Goal: Information Seeking & Learning: Learn about a topic

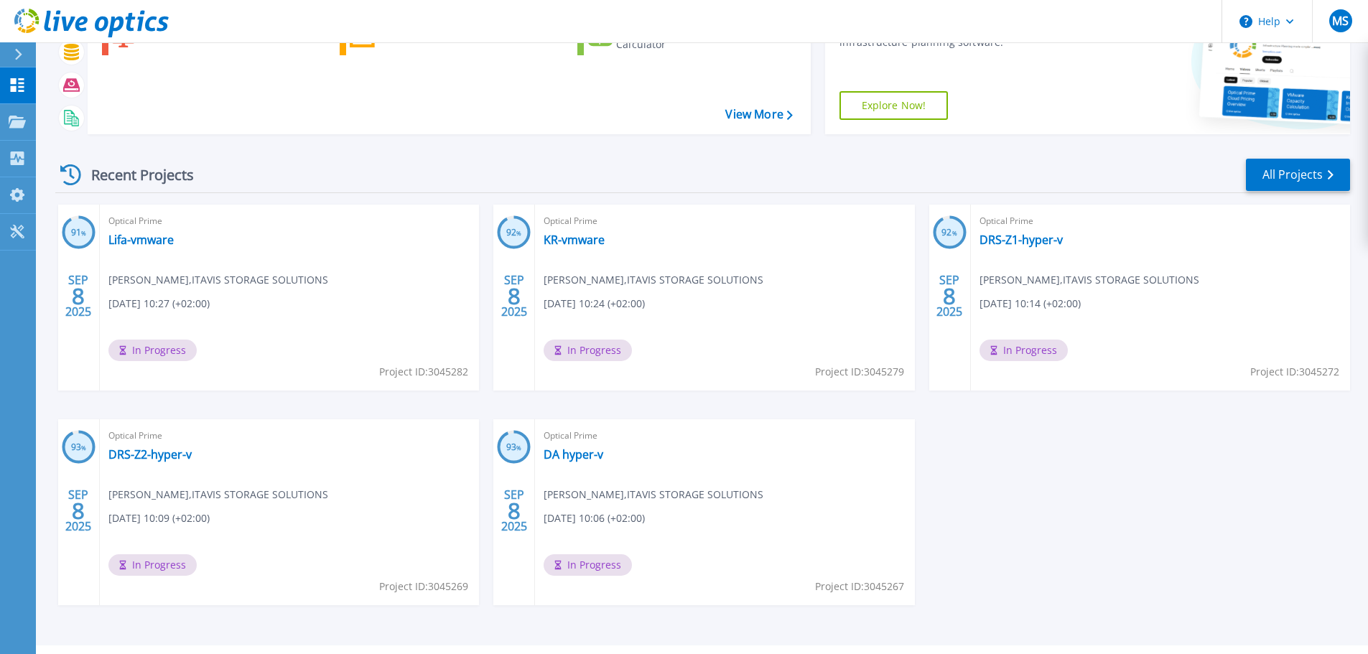
scroll to position [141, 0]
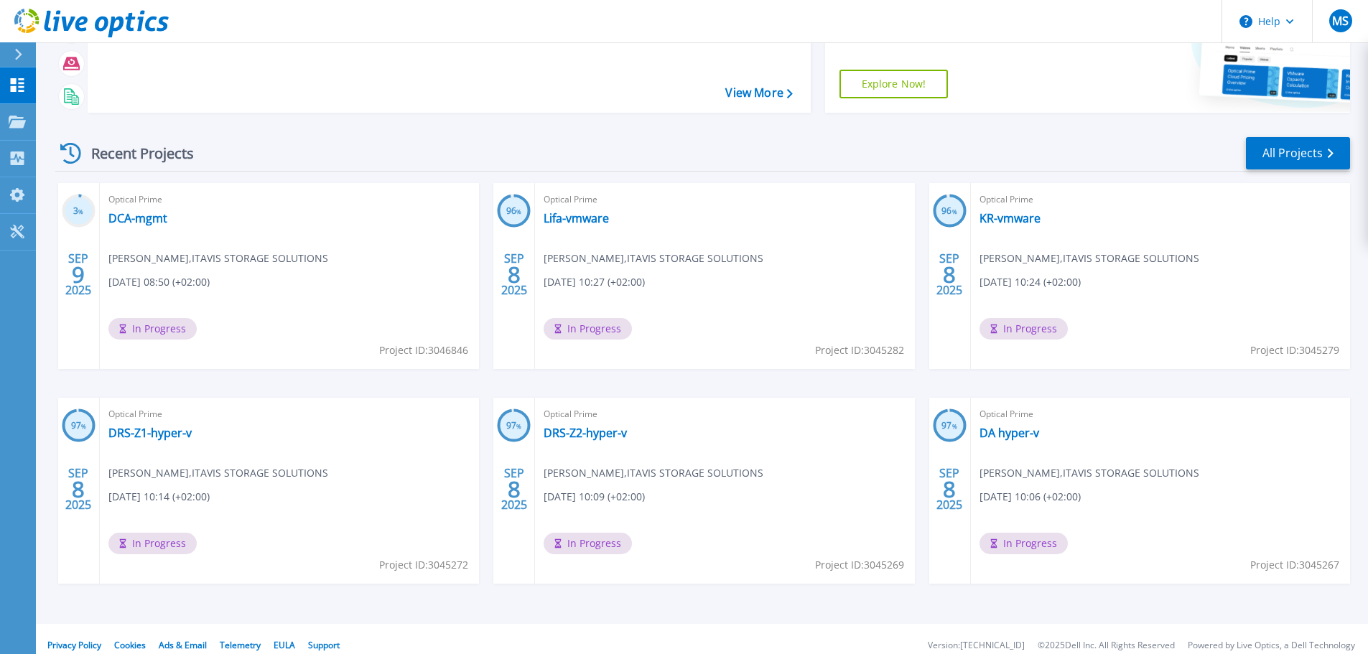
scroll to position [141, 0]
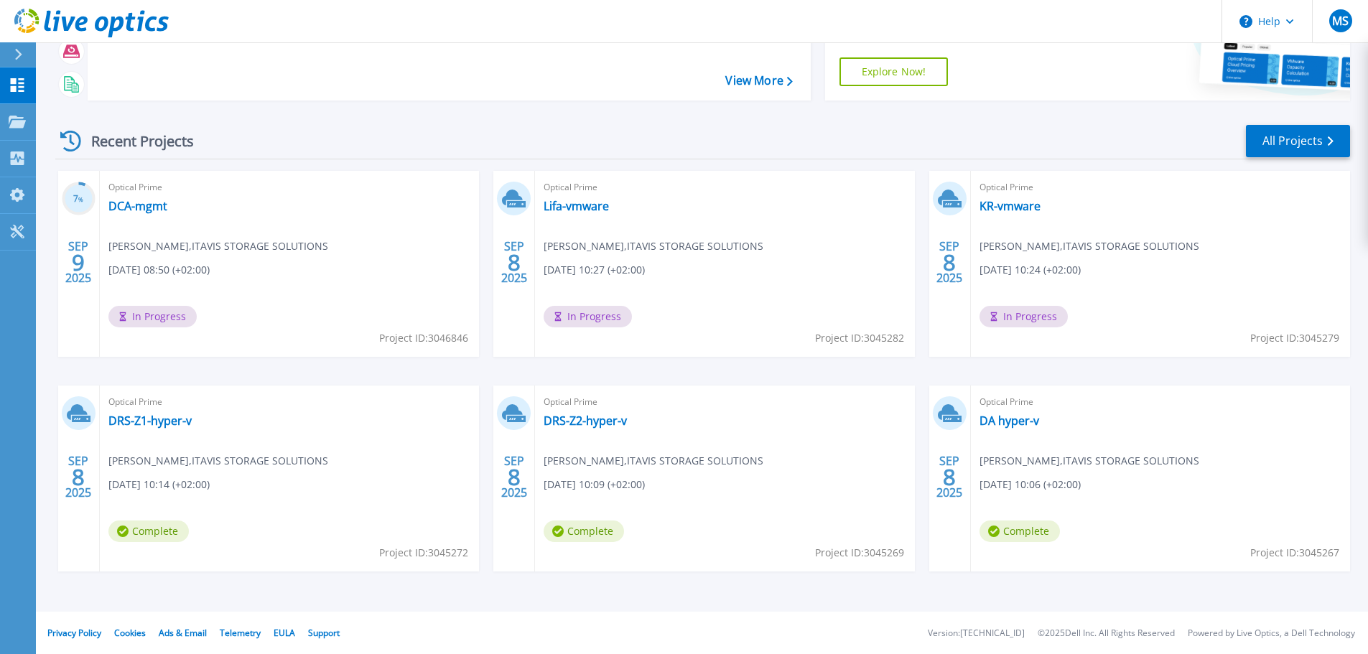
scroll to position [141, 0]
click at [1010, 422] on link "DA hyper-v" at bounding box center [1009, 420] width 60 height 14
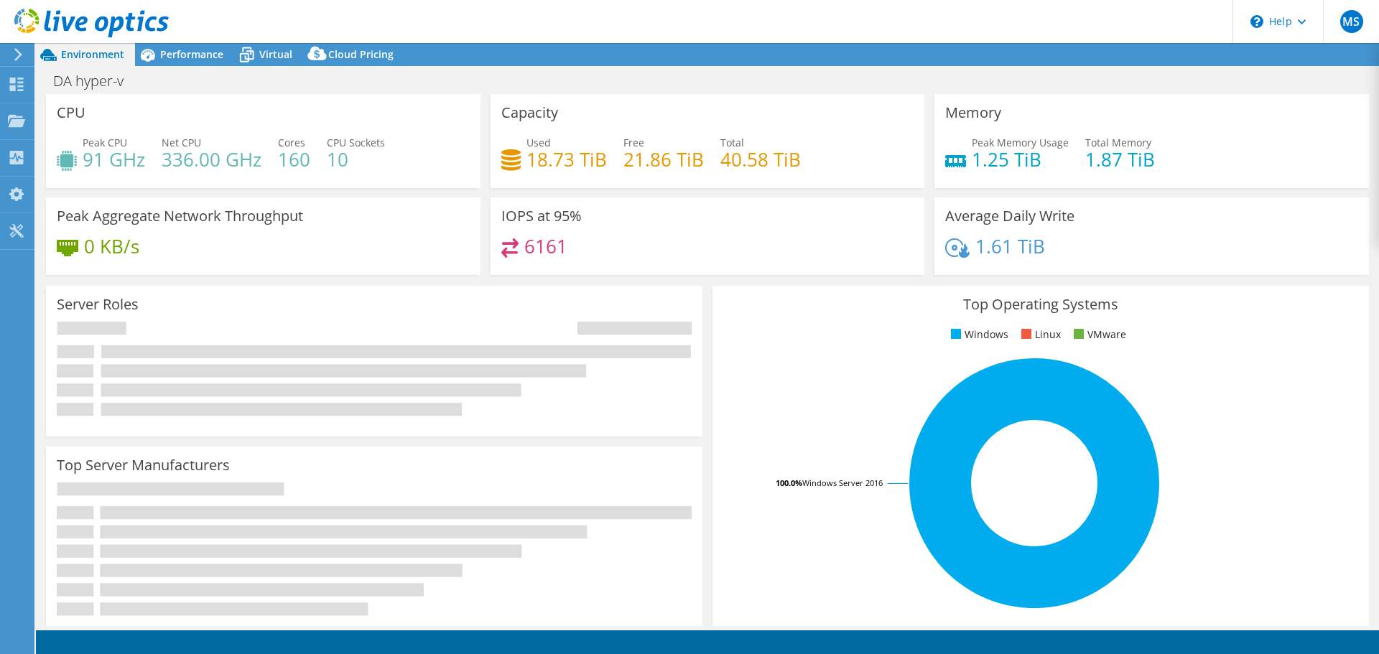
select select "USD"
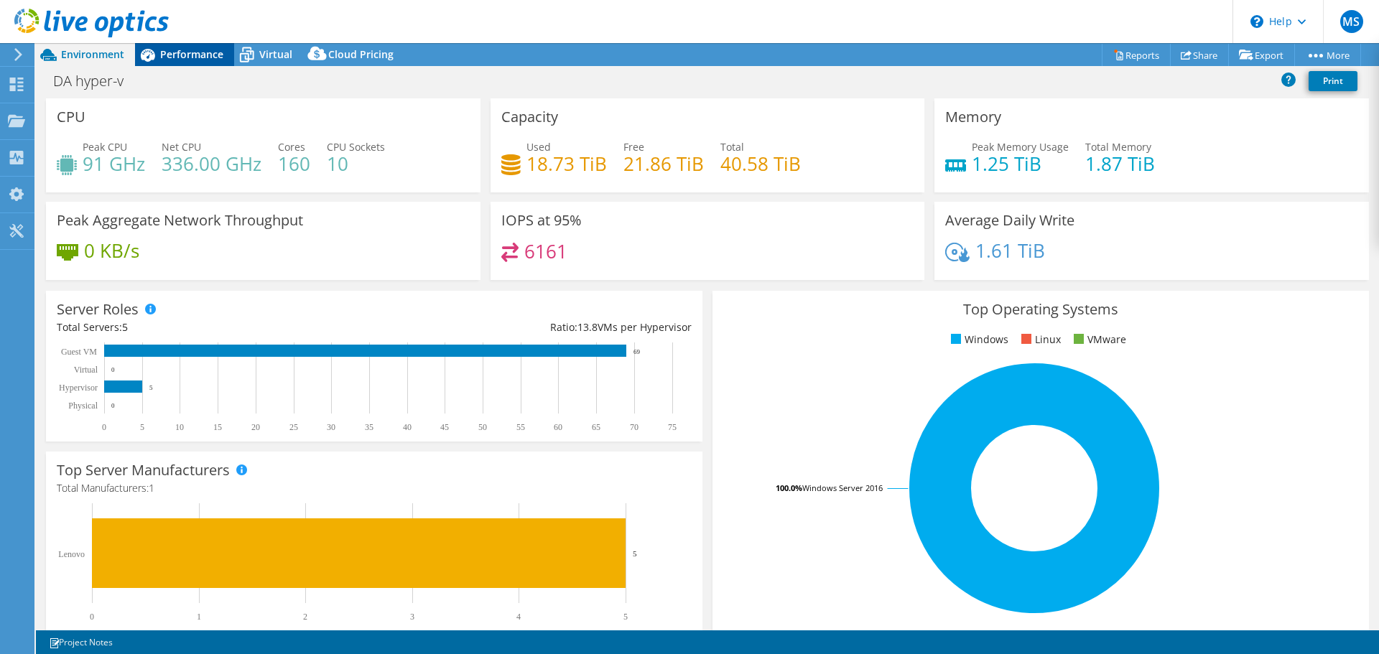
click at [182, 55] on span "Performance" at bounding box center [191, 54] width 63 height 14
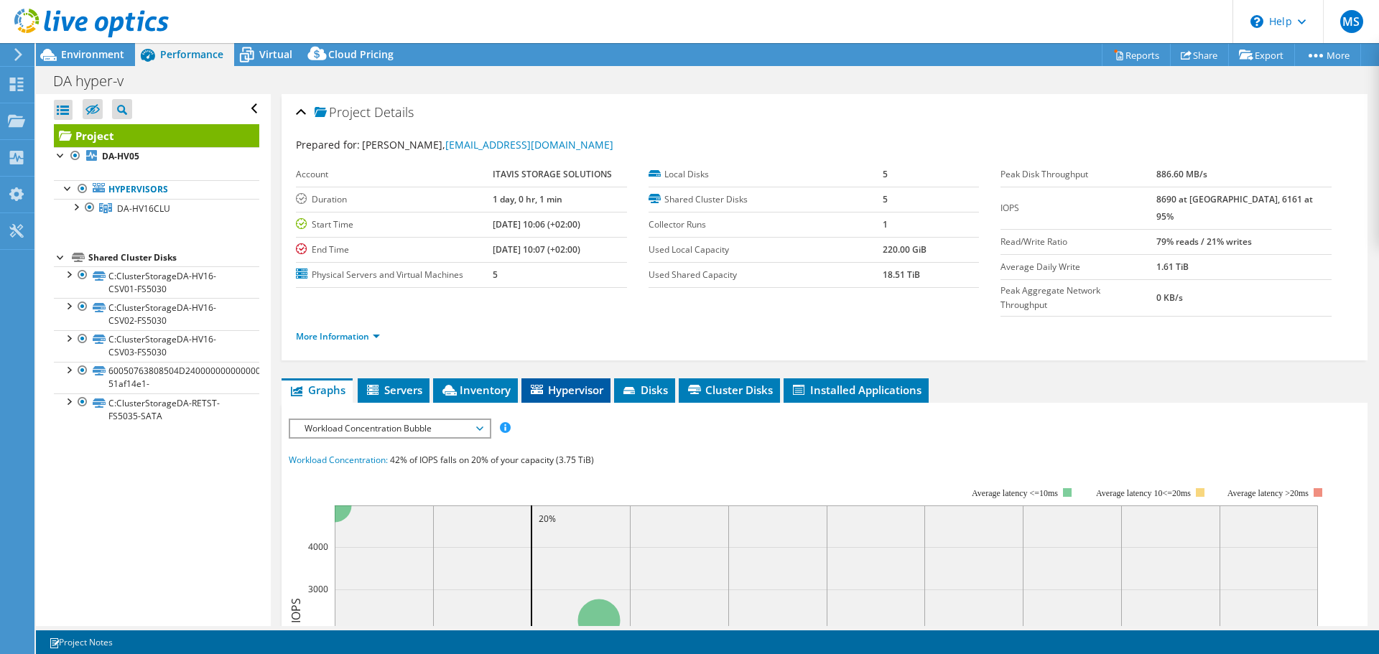
click at [564, 383] on span "Hypervisor" at bounding box center [566, 390] width 75 height 14
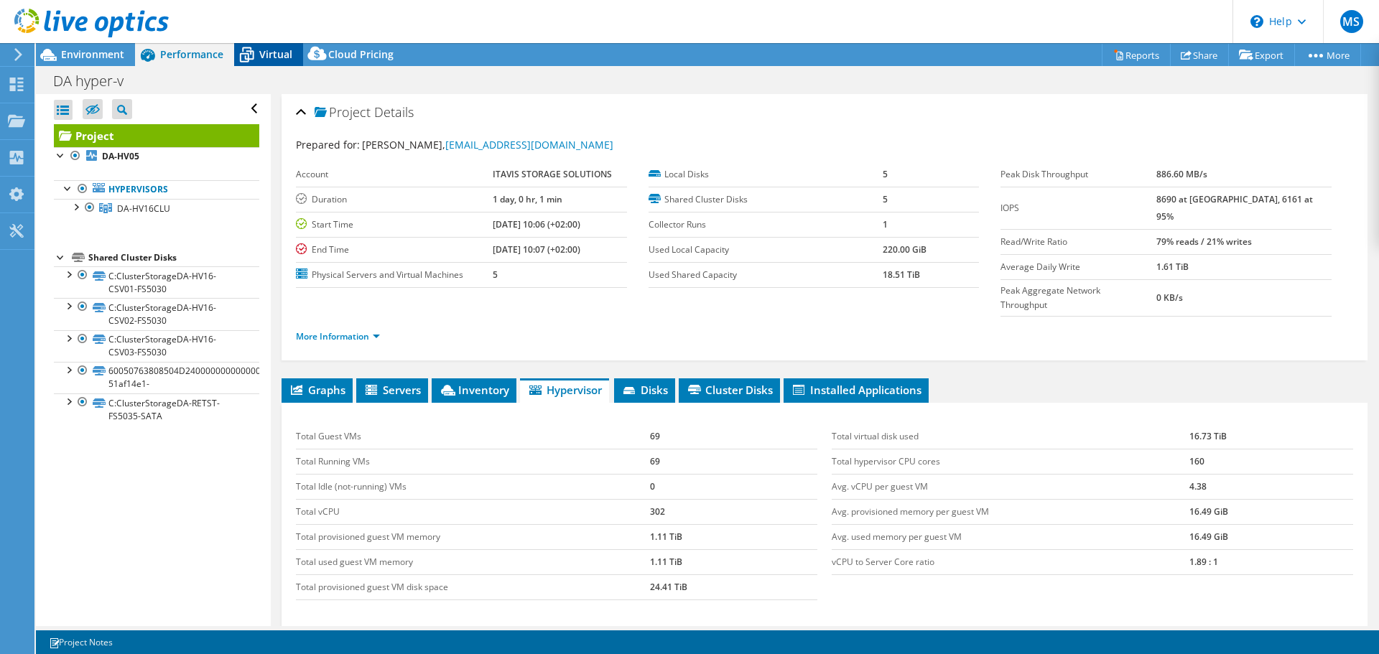
click at [253, 55] on icon at bounding box center [246, 54] width 25 height 25
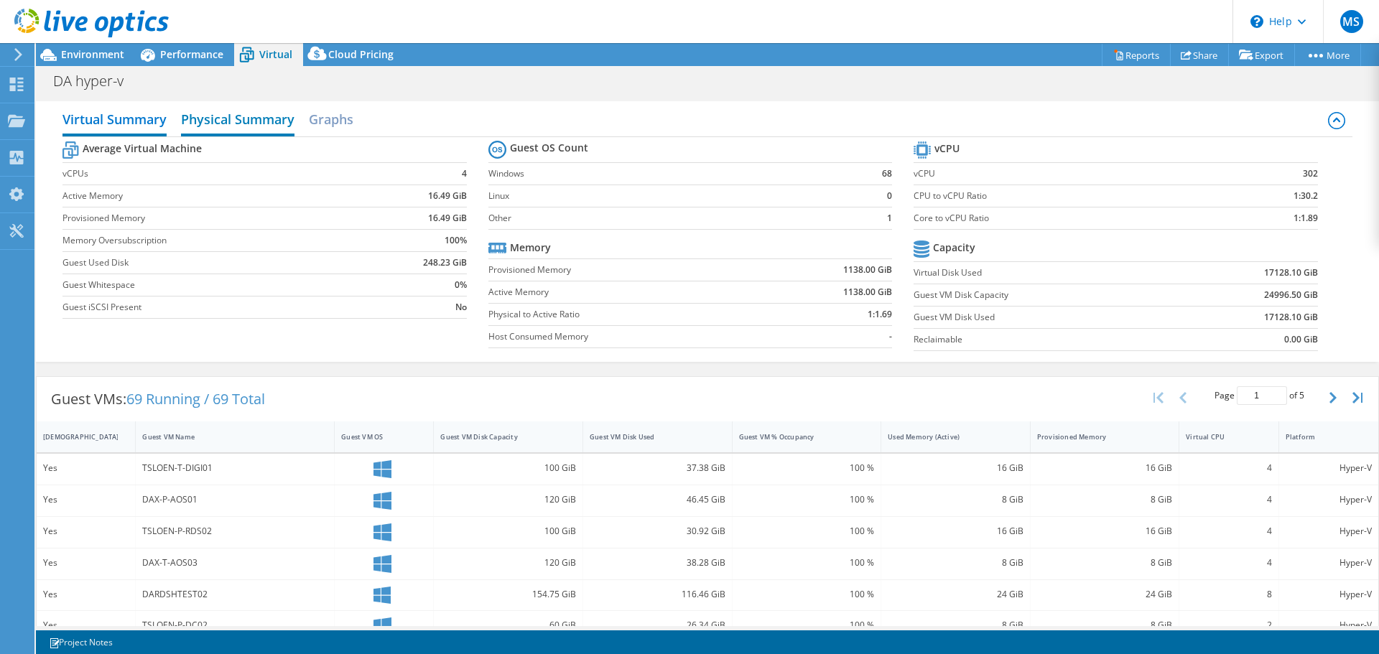
click at [212, 120] on h2 "Physical Summary" at bounding box center [237, 121] width 113 height 32
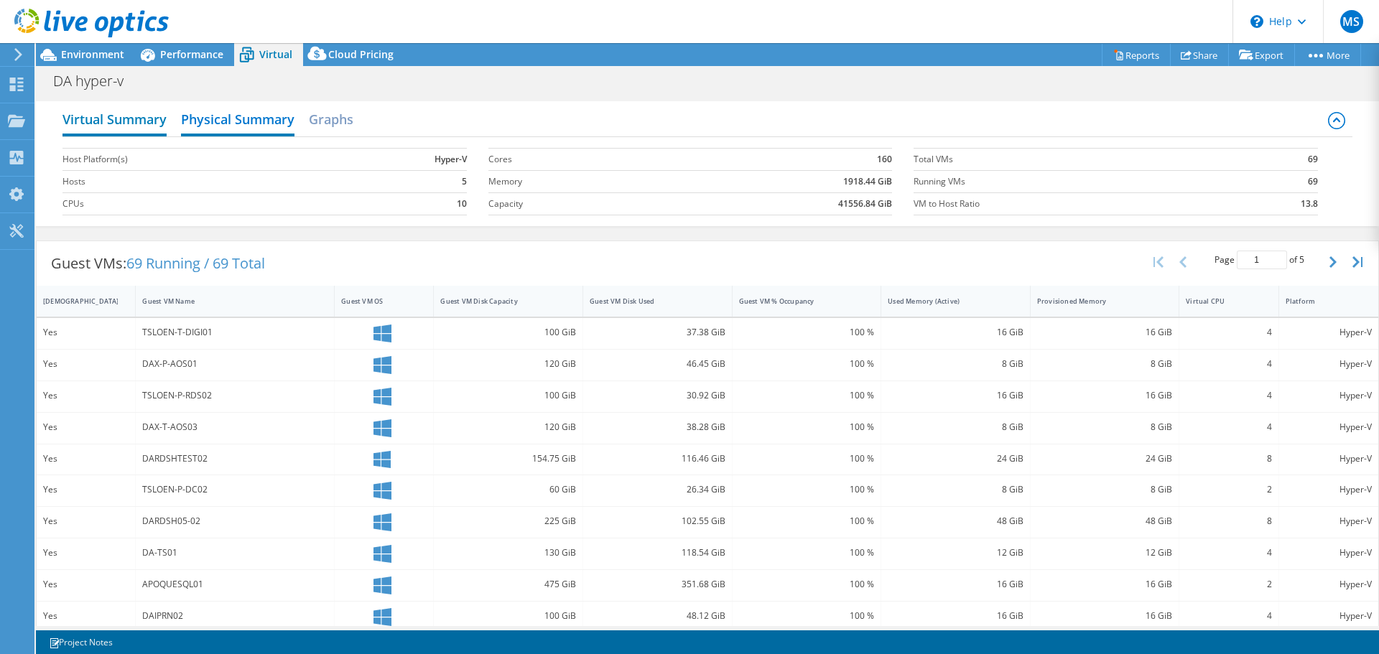
click at [157, 118] on h2 "Virtual Summary" at bounding box center [114, 121] width 104 height 32
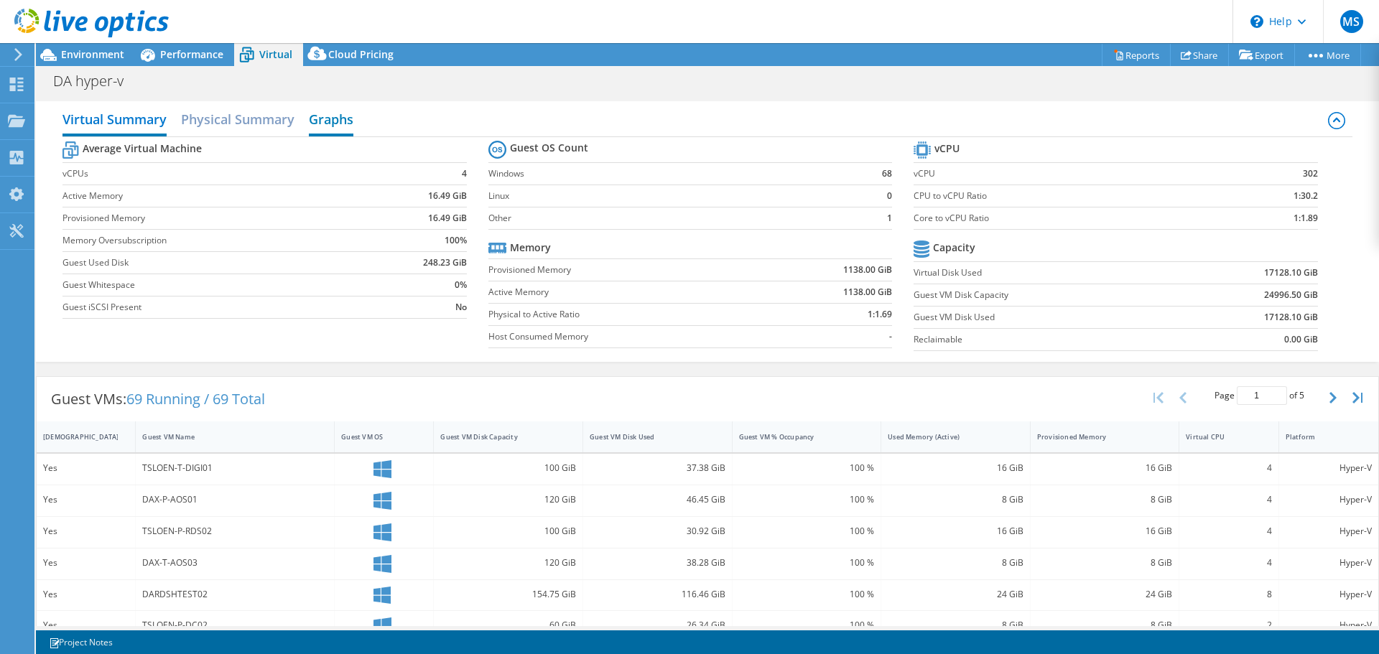
click at [341, 119] on h2 "Graphs" at bounding box center [331, 121] width 45 height 32
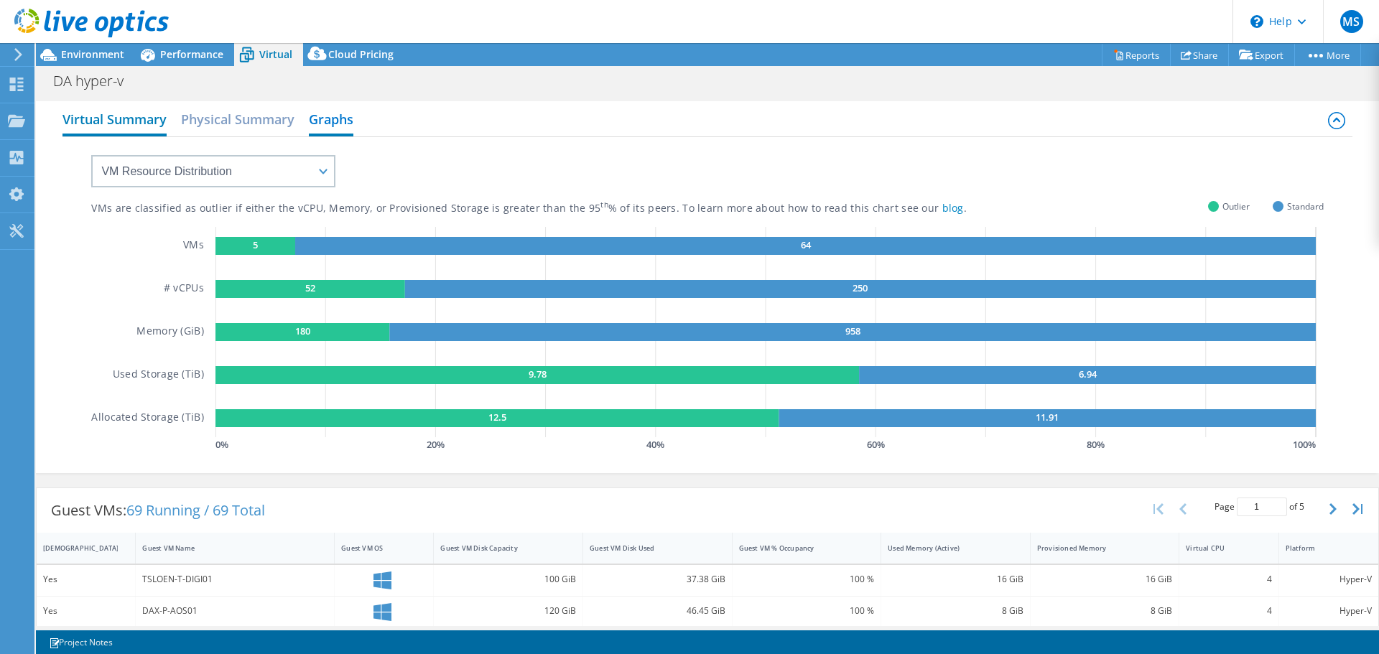
click at [149, 118] on h2 "Virtual Summary" at bounding box center [114, 121] width 104 height 32
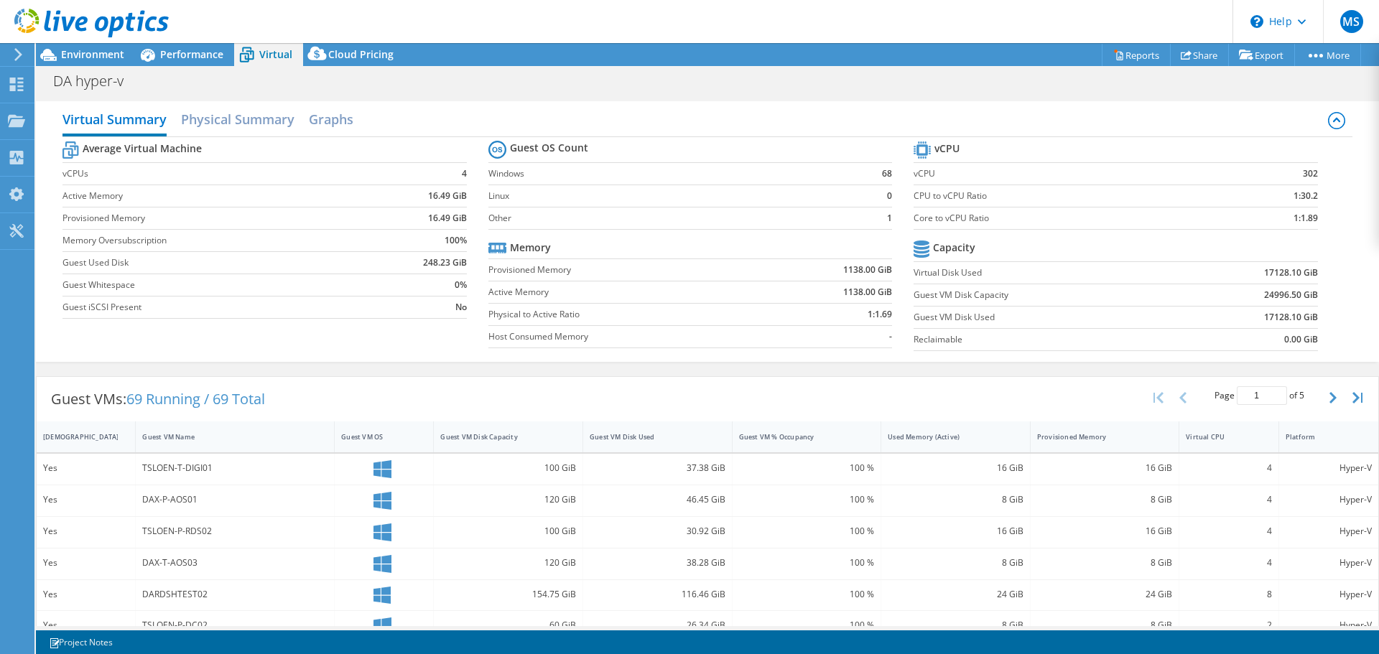
click at [371, 368] on div "Virtual Summary Physical Summary Graphs Average Virtual Machine vCPUs 4 Active …" at bounding box center [707, 231] width 1343 height 275
click at [90, 52] on span "Environment" at bounding box center [92, 54] width 63 height 14
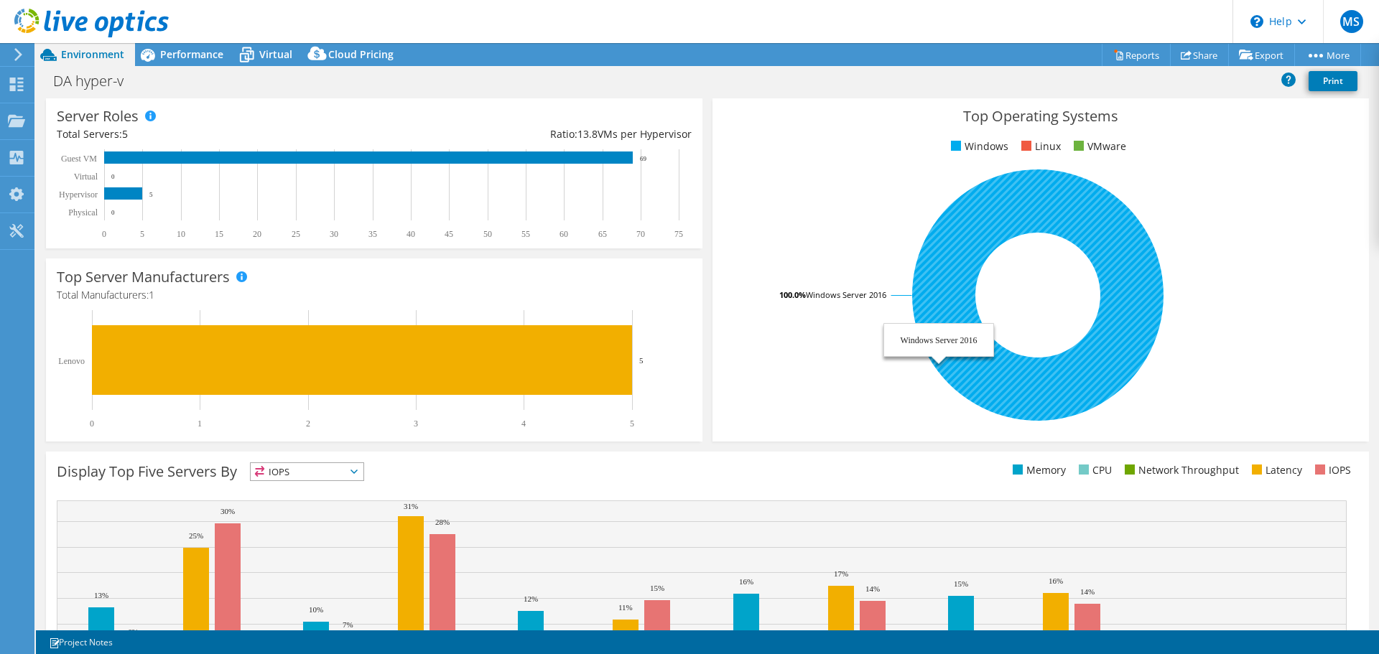
scroll to position [304, 0]
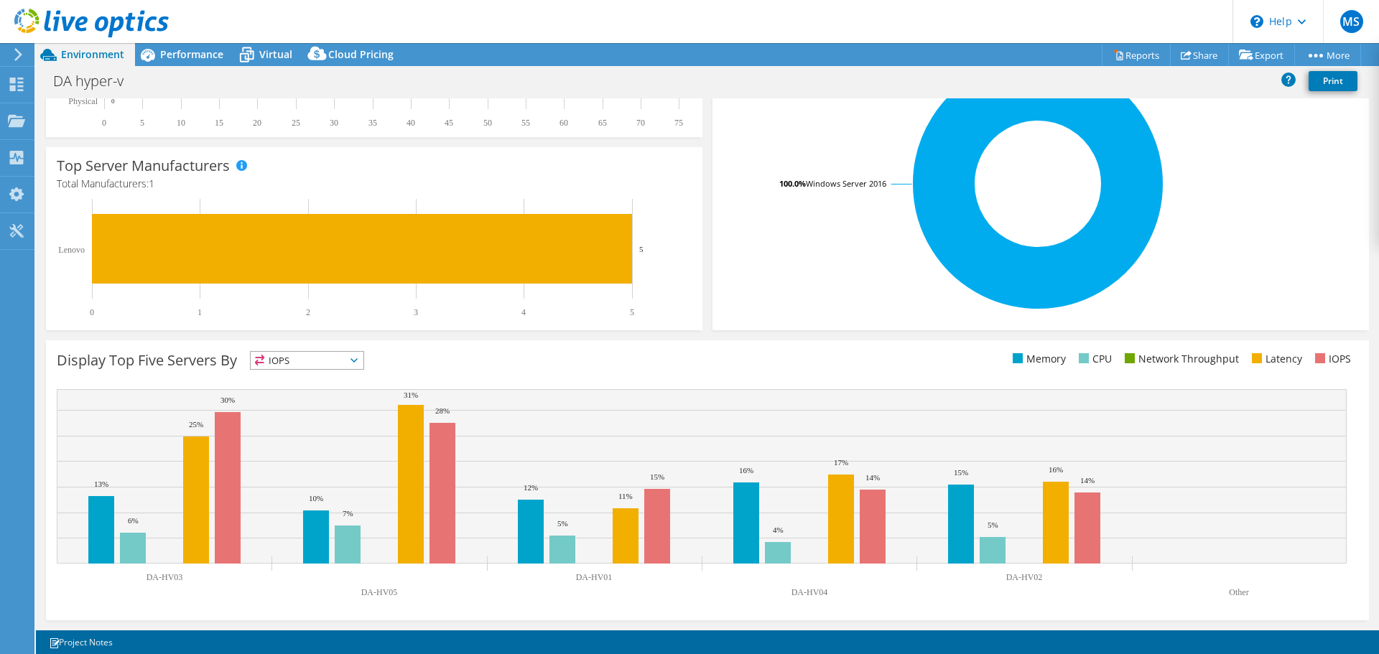
click at [325, 366] on span "IOPS" at bounding box center [307, 360] width 113 height 17
click at [304, 414] on li "CPU" at bounding box center [307, 419] width 113 height 20
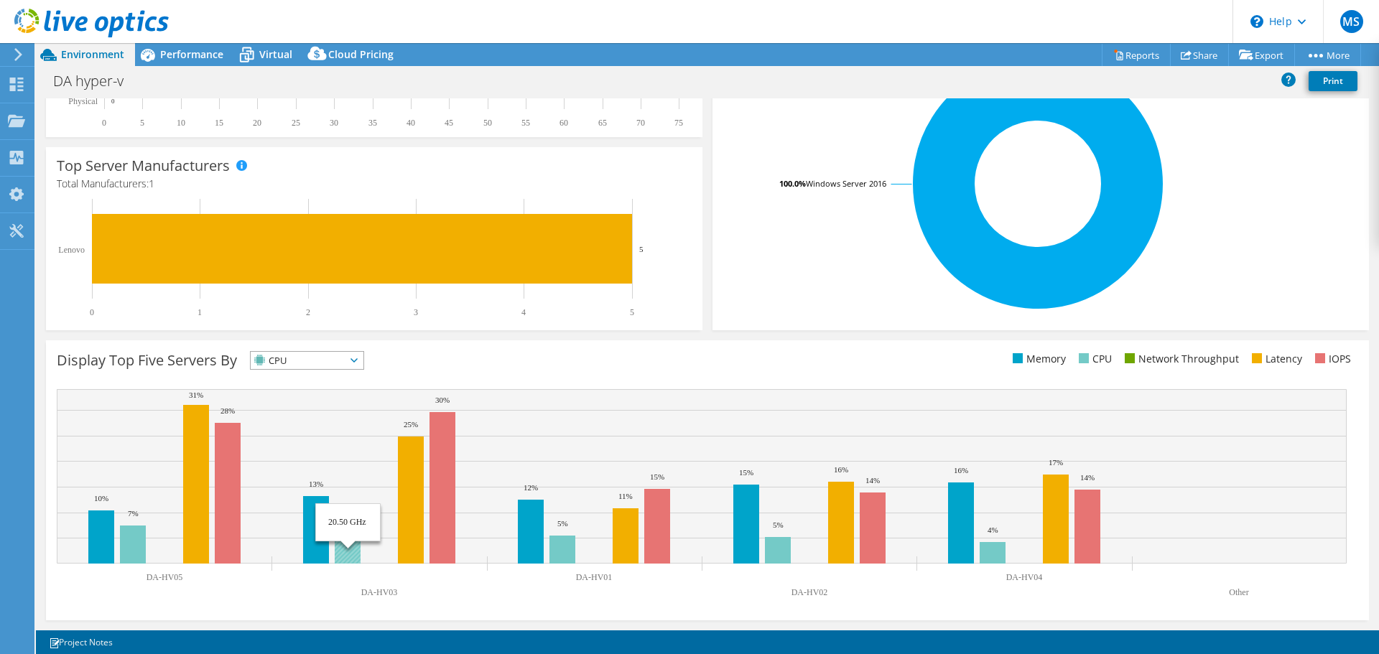
click at [350, 553] on rect at bounding box center [348, 548] width 26 height 31
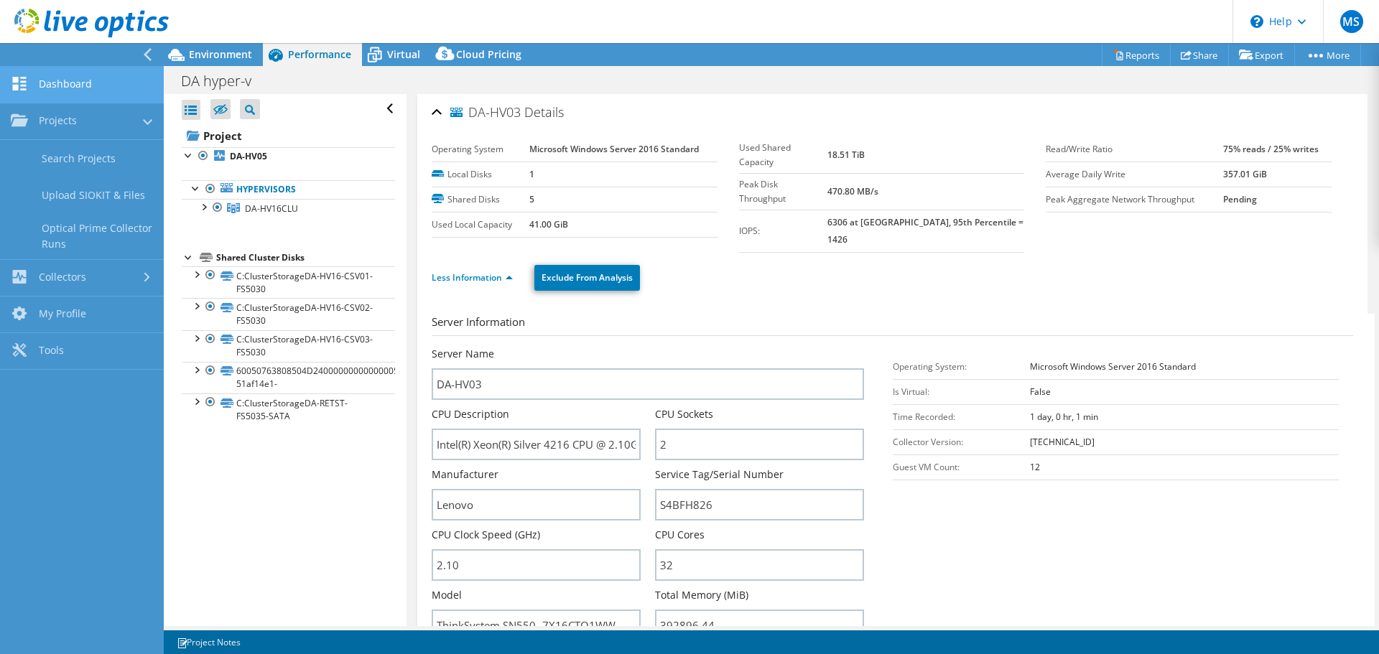
click at [29, 73] on link "Dashboard" at bounding box center [82, 85] width 164 height 37
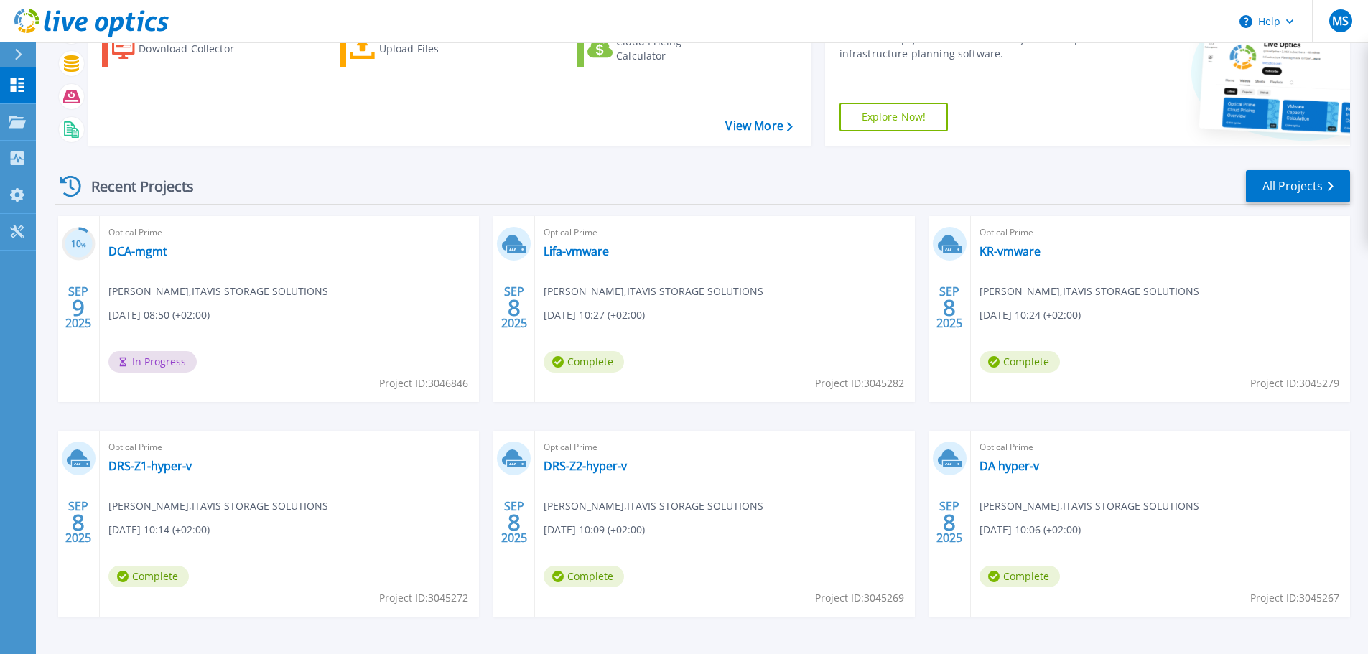
scroll to position [70, 0]
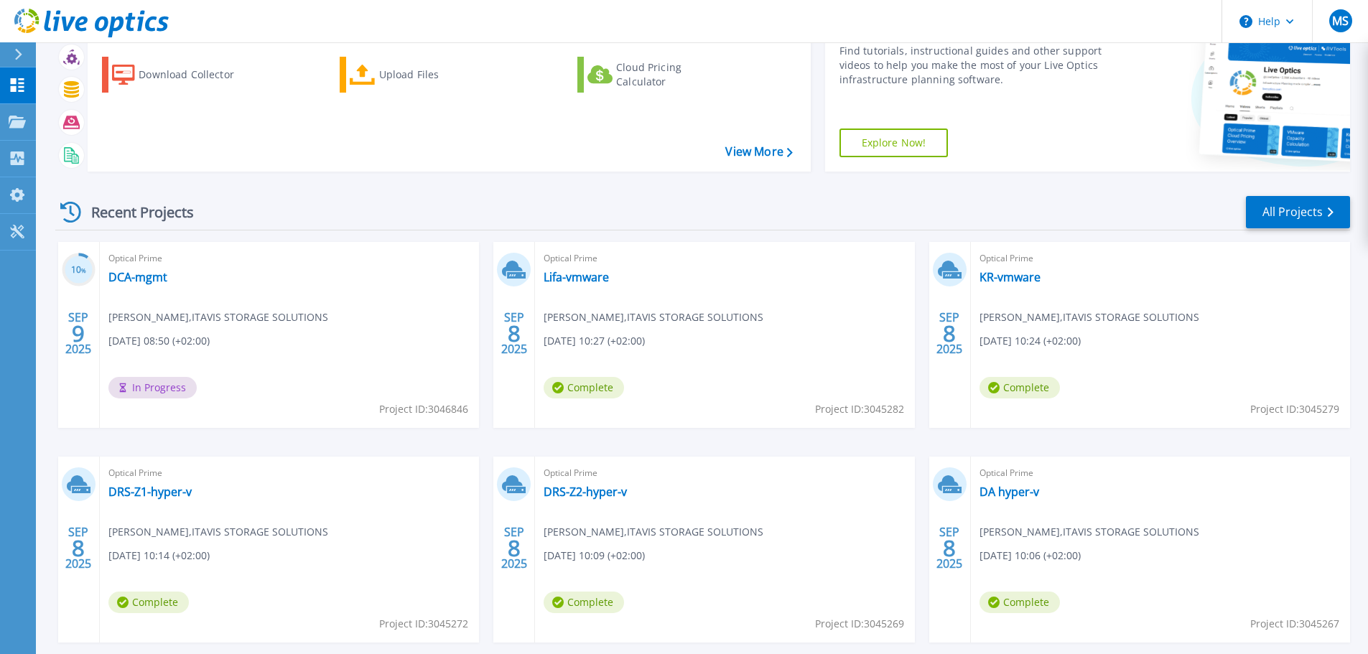
click at [390, 223] on div "Recent Projects All Projects" at bounding box center [702, 213] width 1295 height 36
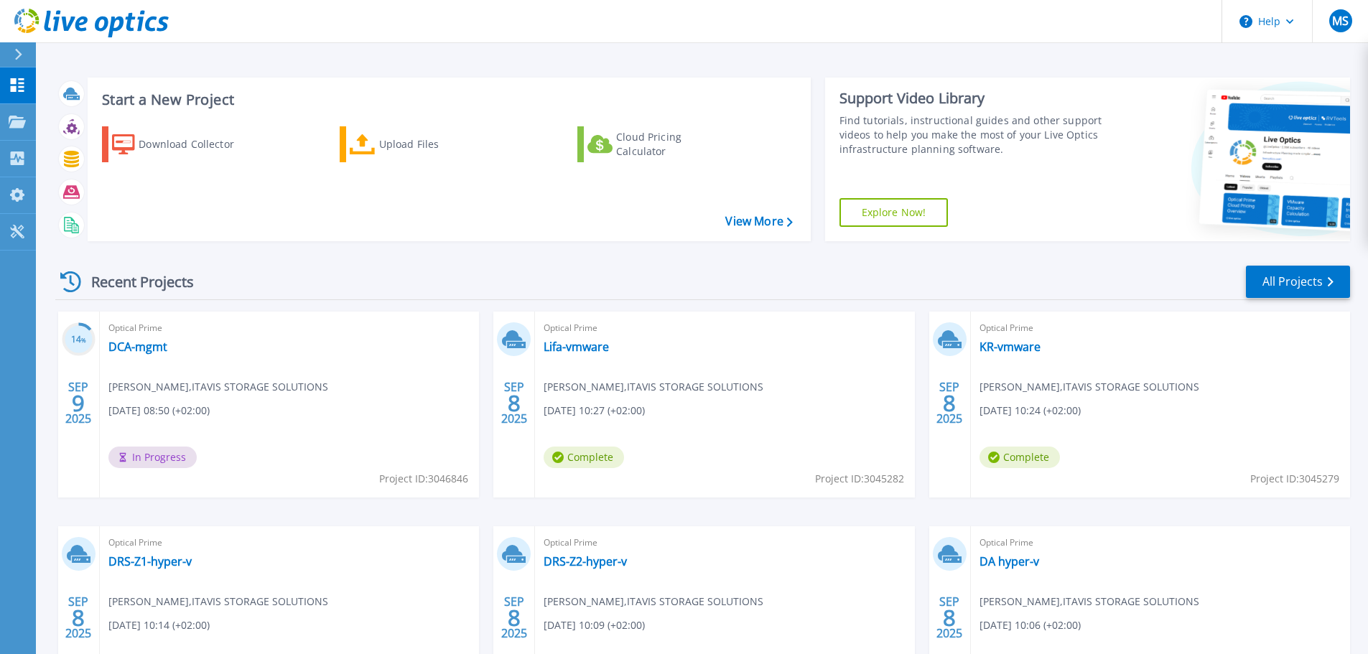
scroll to position [141, 0]
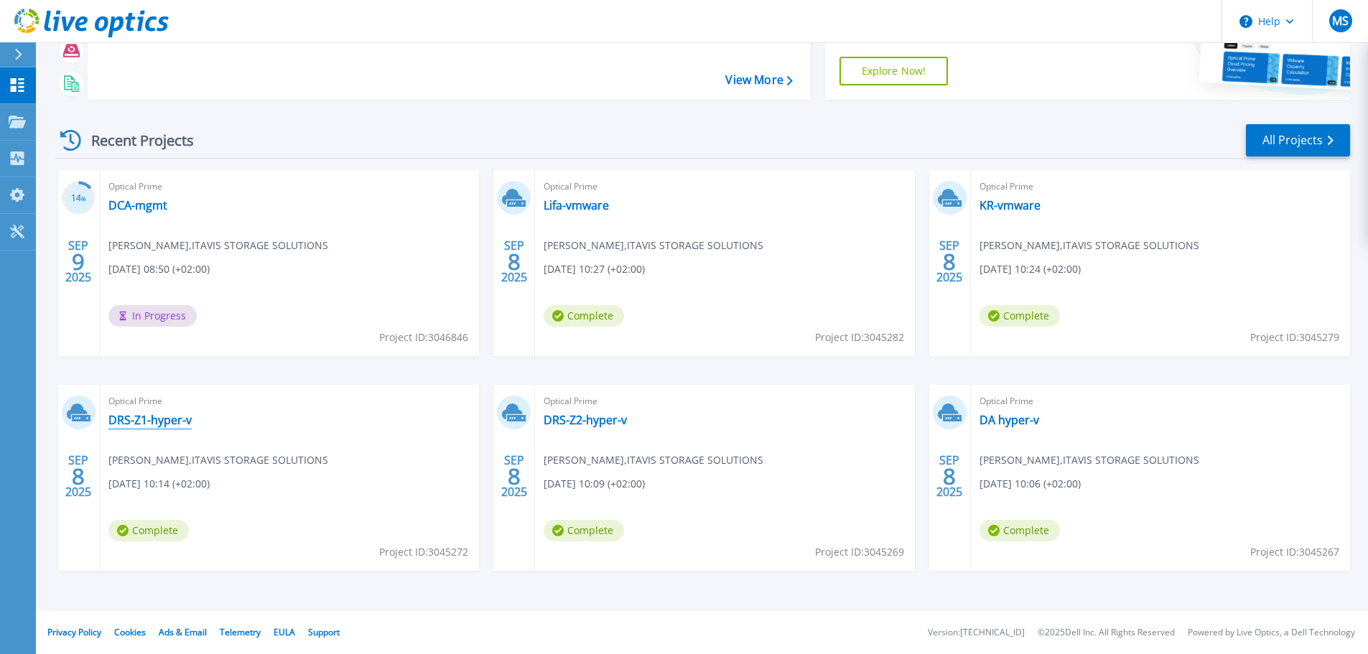
click at [159, 422] on link "DRS-Z1-hyper-v" at bounding box center [149, 420] width 83 height 14
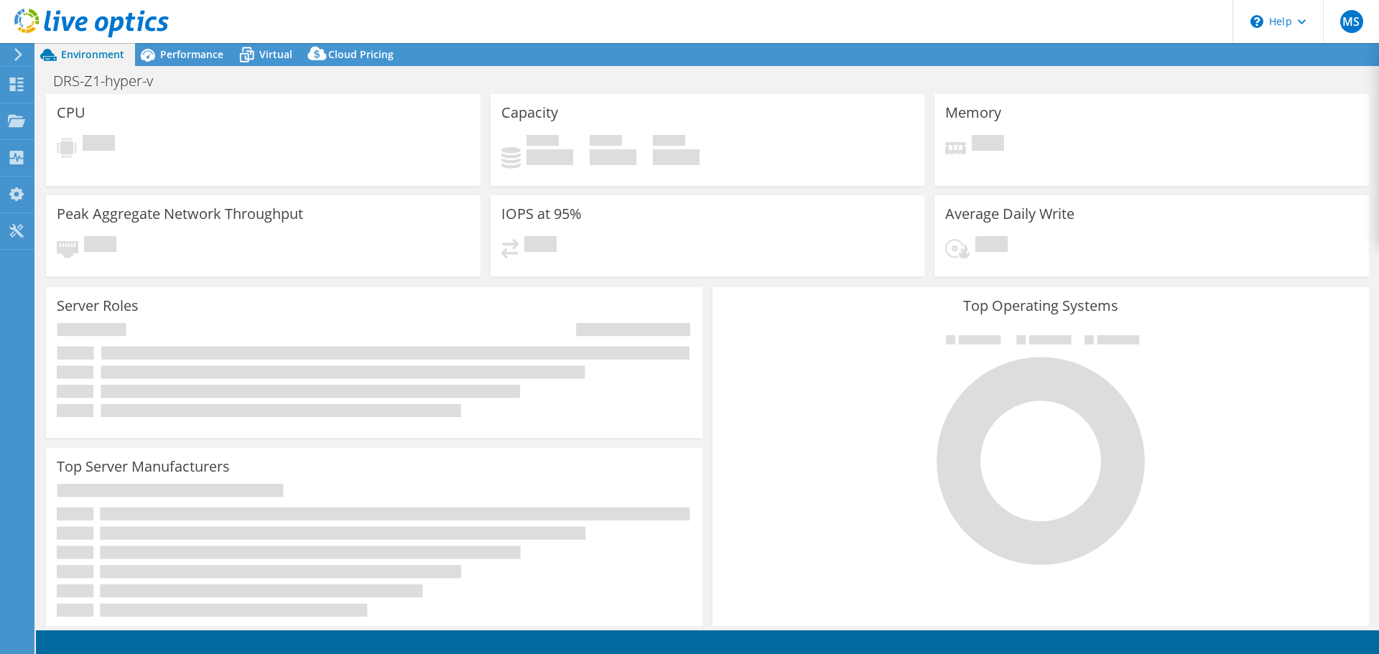
select select "USD"
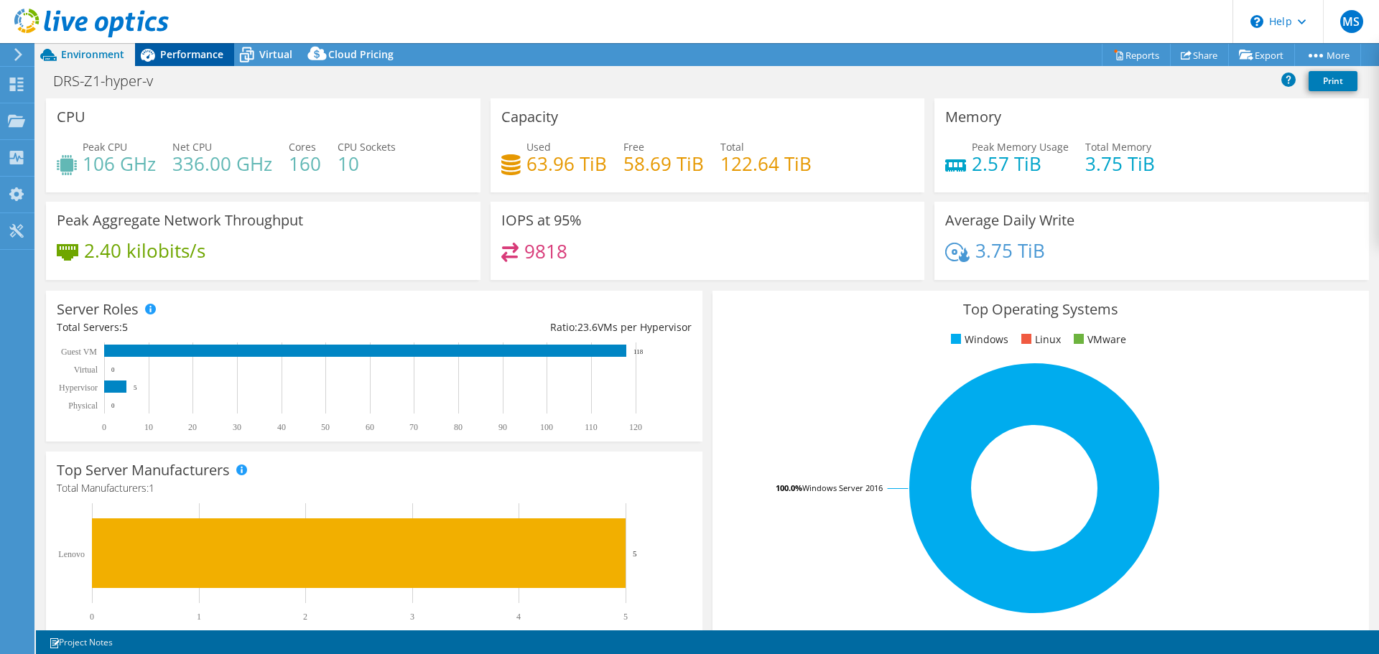
click at [200, 57] on span "Performance" at bounding box center [191, 54] width 63 height 14
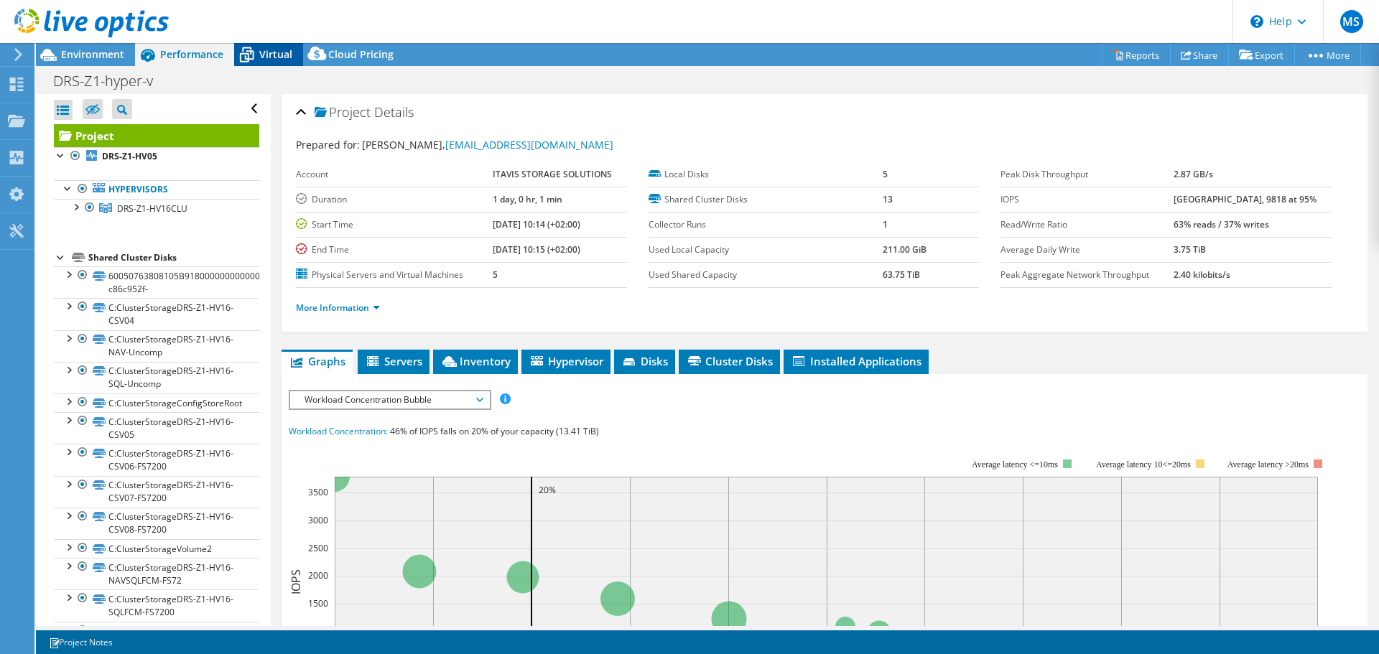
click at [269, 60] on span "Virtual" at bounding box center [275, 54] width 33 height 14
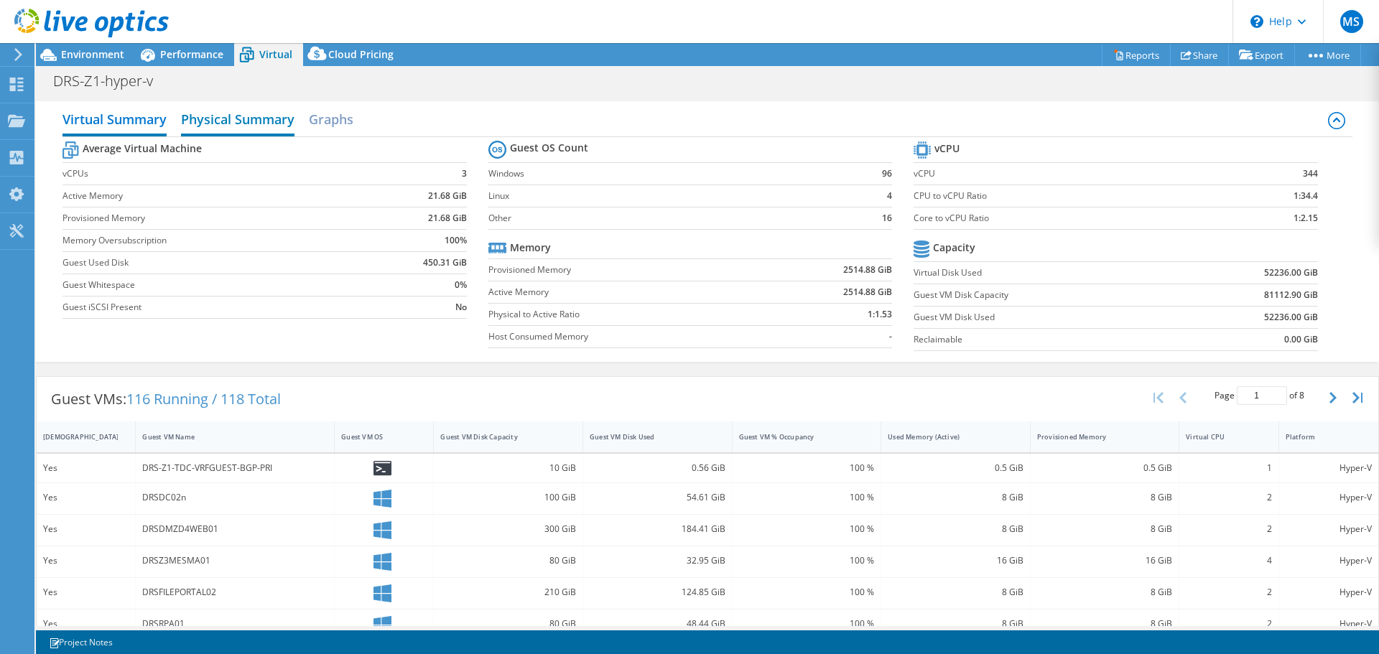
click at [247, 120] on h2 "Physical Summary" at bounding box center [237, 121] width 113 height 32
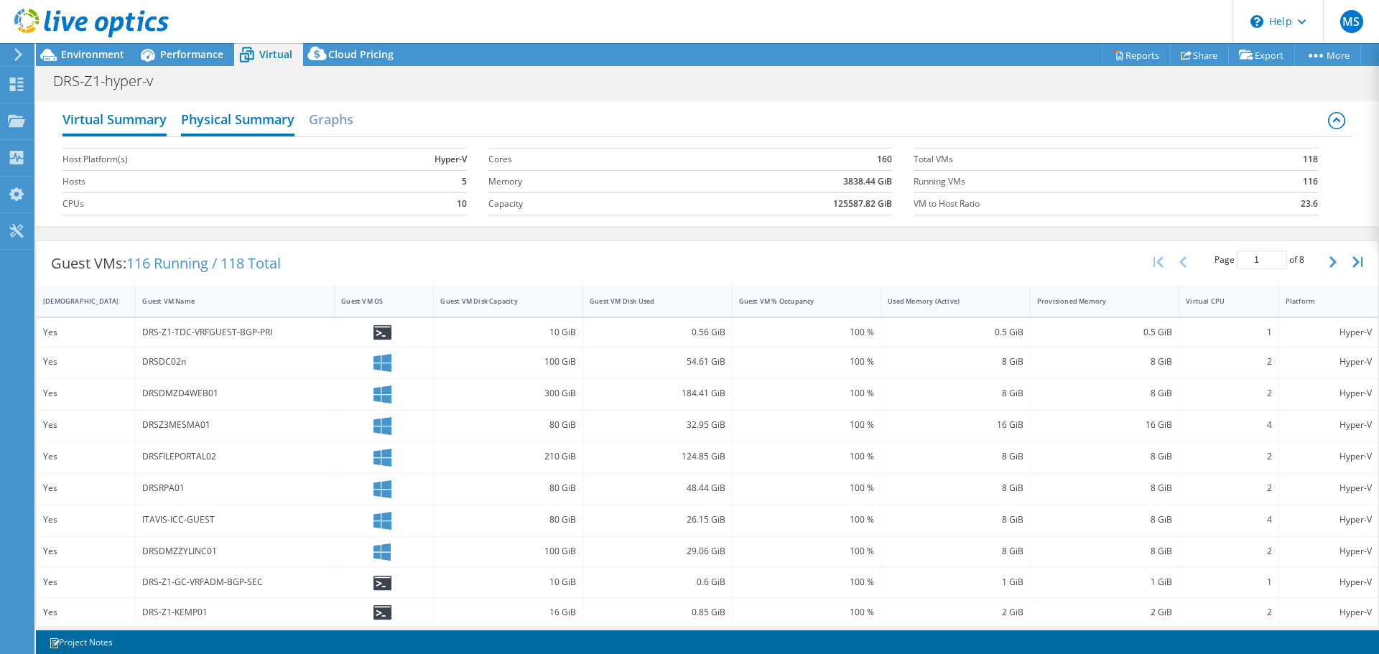
click at [123, 118] on h2 "Virtual Summary" at bounding box center [114, 121] width 104 height 32
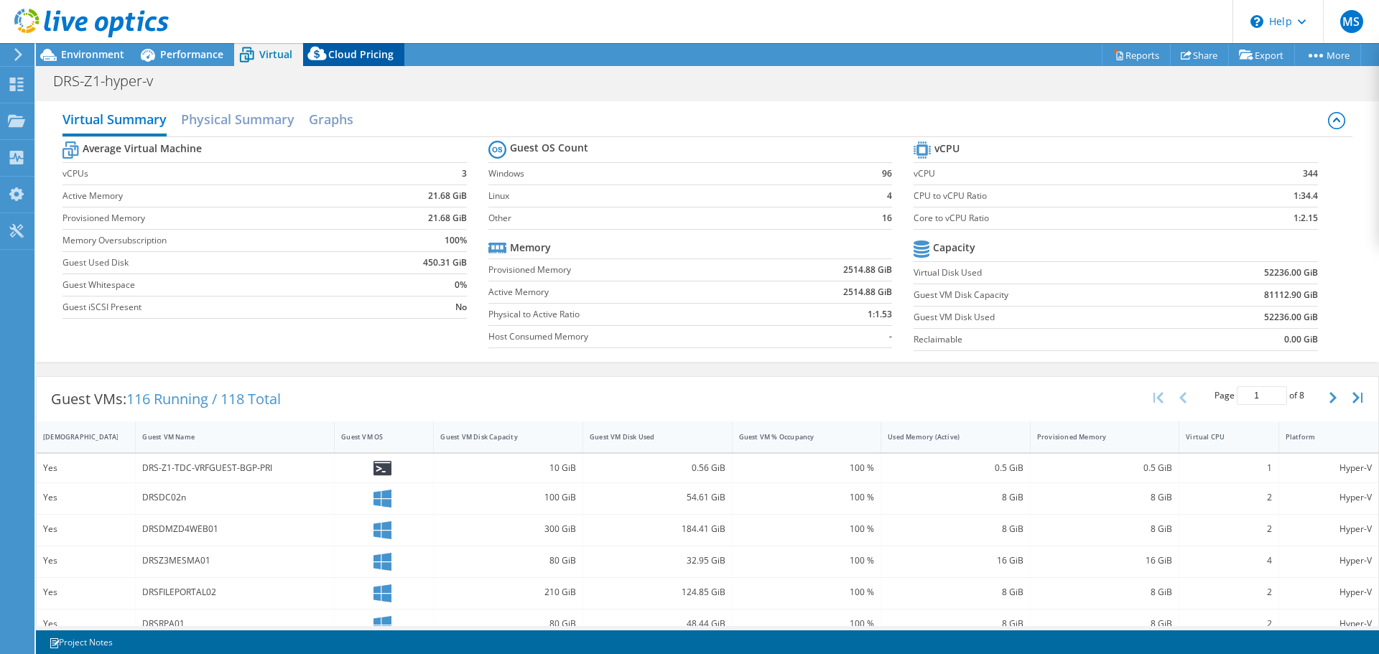
click at [343, 55] on span "Cloud Pricing" at bounding box center [360, 54] width 65 height 14
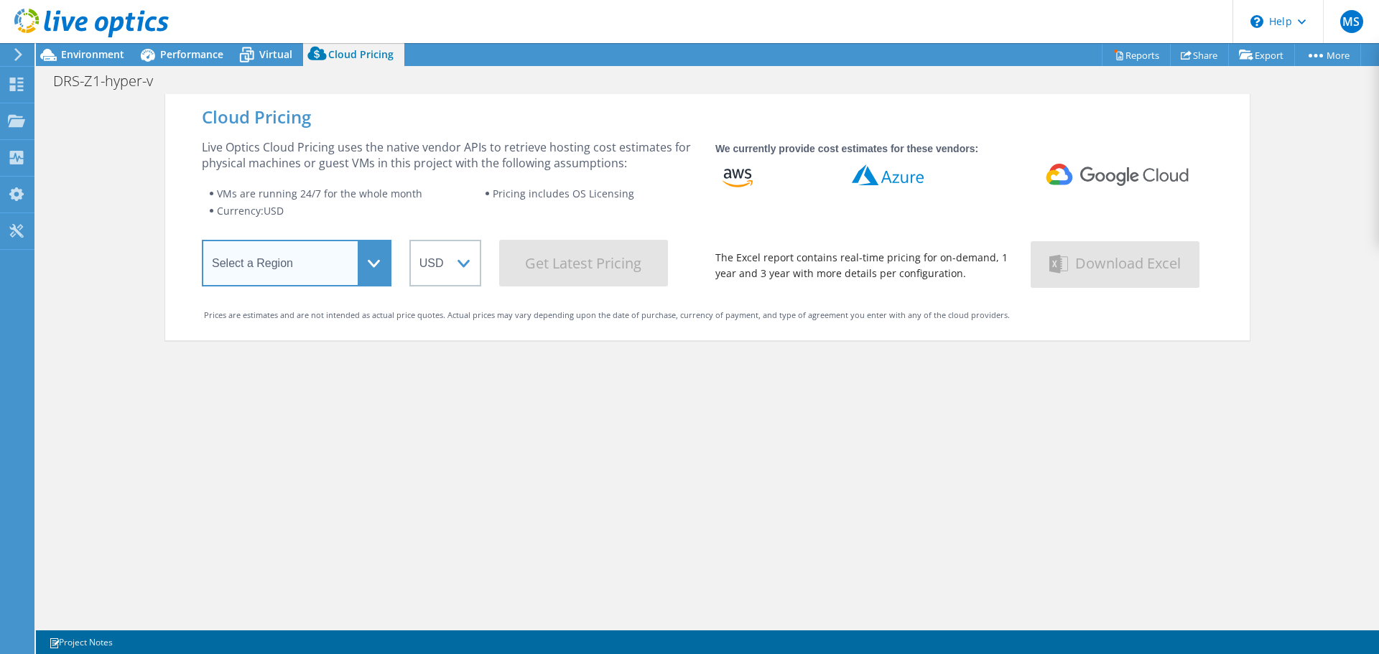
click at [376, 258] on select "Select a Region Asia Pacific (Hong Kong) Asia Pacific (Mumbai) Asia Pacific (Se…" at bounding box center [297, 263] width 190 height 47
select select "EUFrankfurt"
click at [202, 243] on select "Select a Region Asia Pacific (Hong Kong) Asia Pacific (Mumbai) Asia Pacific (Se…" at bounding box center [297, 263] width 190 height 47
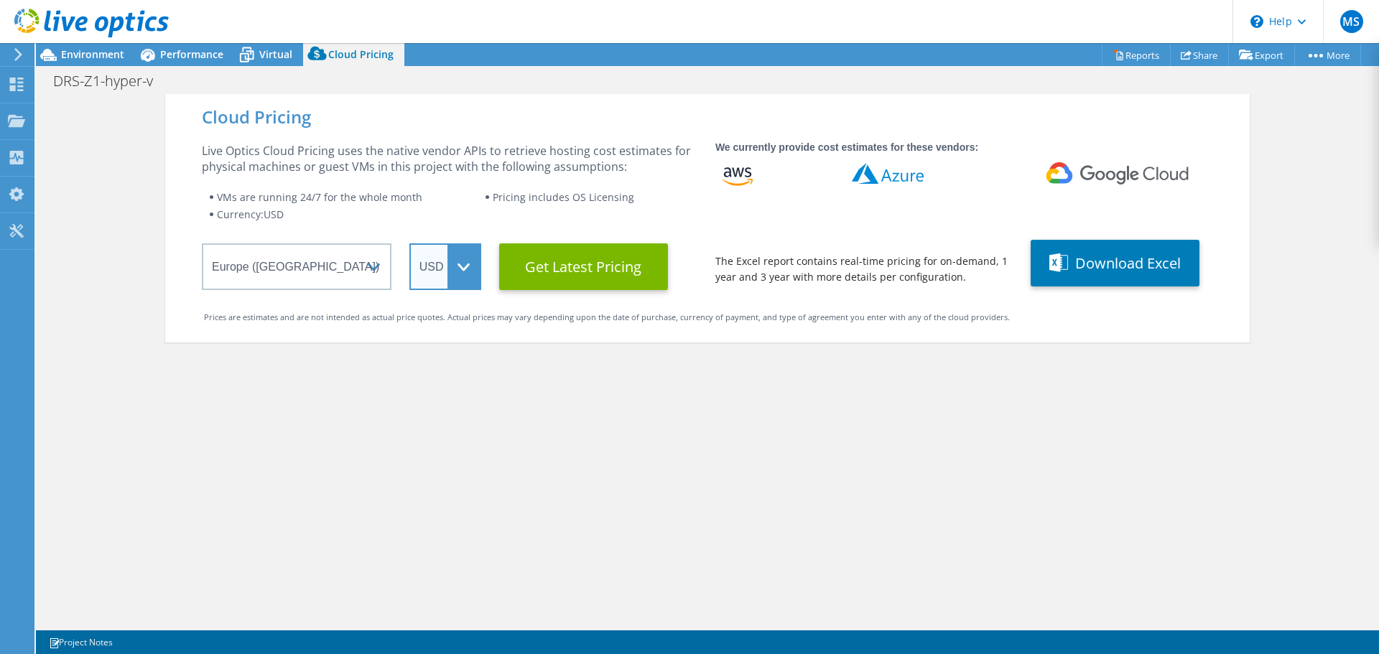
click at [471, 272] on select "ARS AUD BRL CAD CHF CLP CNY DKK EUR GBP HKD HUF INR JPY MXN MYR NOK NZD PEN SEK…" at bounding box center [445, 266] width 72 height 47
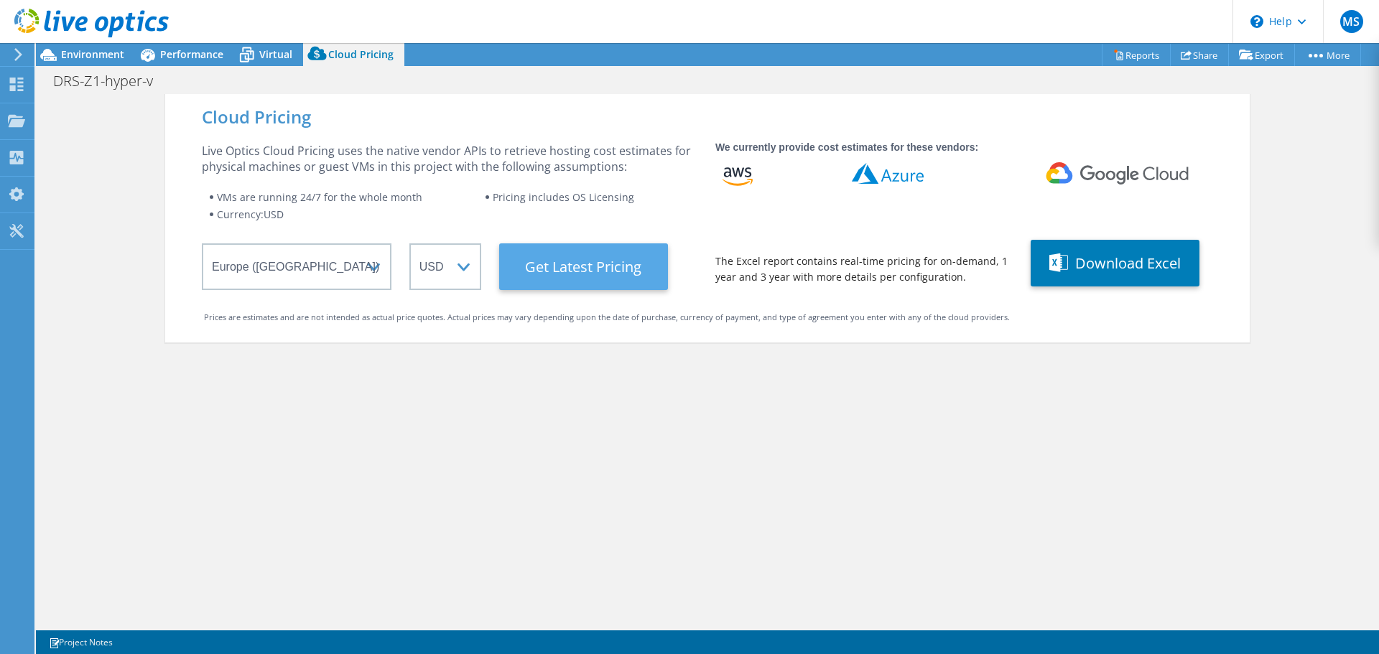
click at [617, 263] on Latest "Get Latest Pricing" at bounding box center [583, 266] width 169 height 47
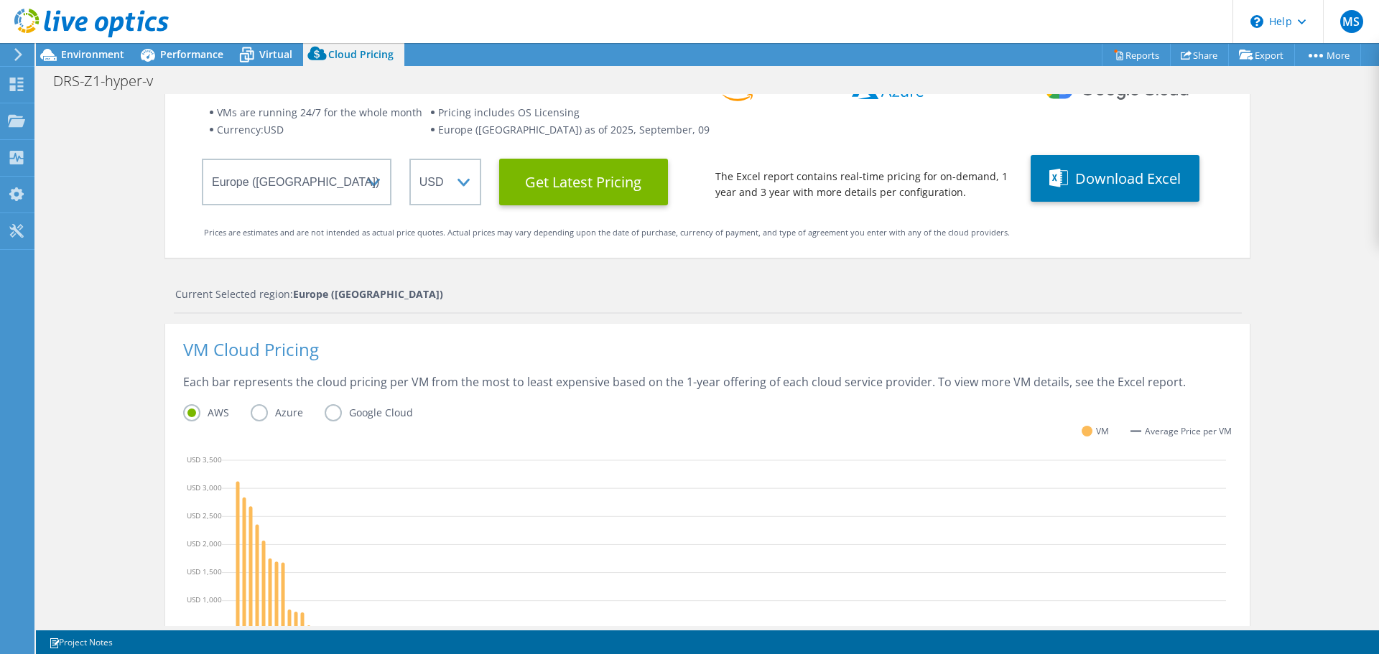
scroll to position [215, 0]
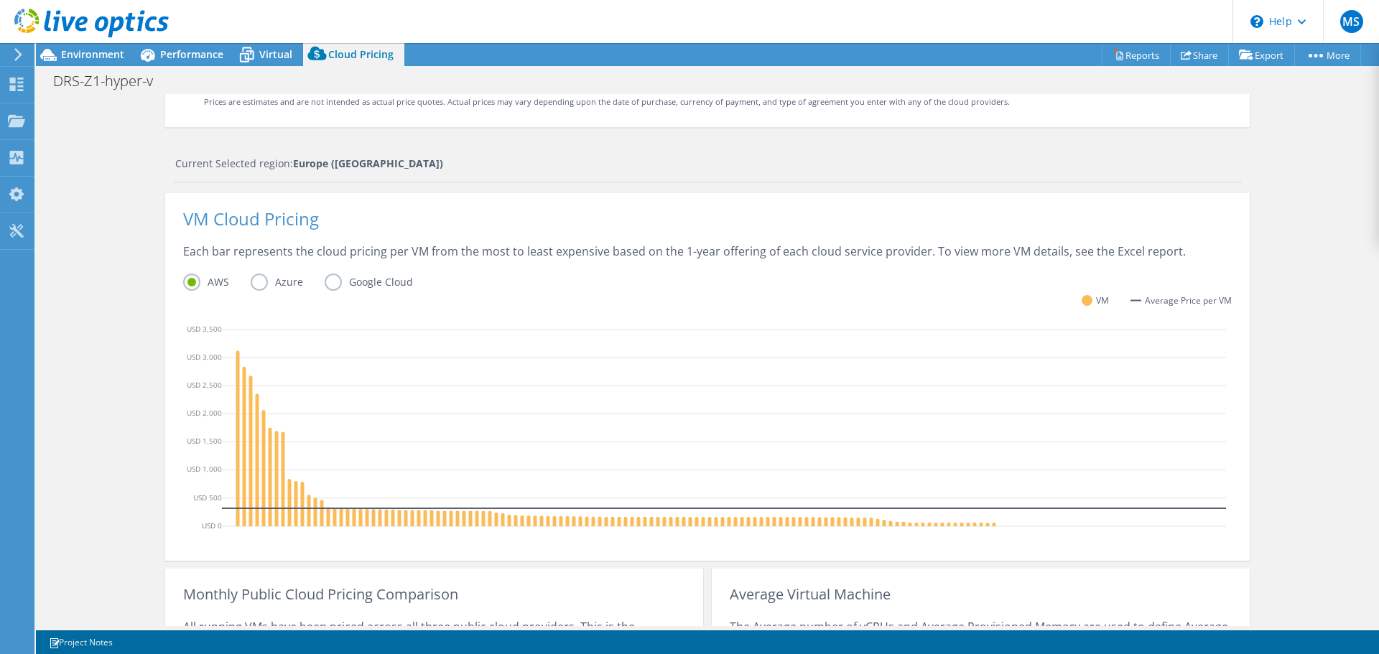
click at [284, 281] on label "Azure" at bounding box center [288, 282] width 74 height 17
click at [0, 0] on input "Azure" at bounding box center [0, 0] width 0 height 0
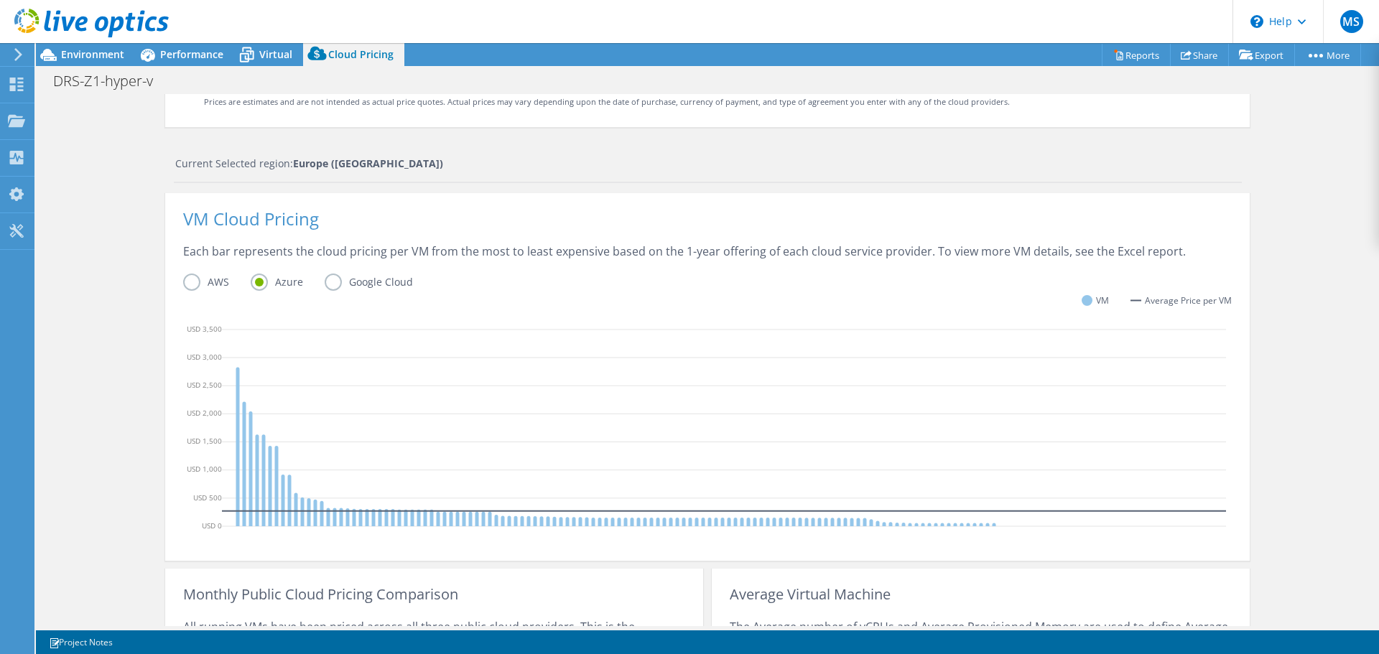
click at [360, 282] on label "Google Cloud" at bounding box center [380, 282] width 110 height 17
click at [0, 0] on input "Google Cloud" at bounding box center [0, 0] width 0 height 0
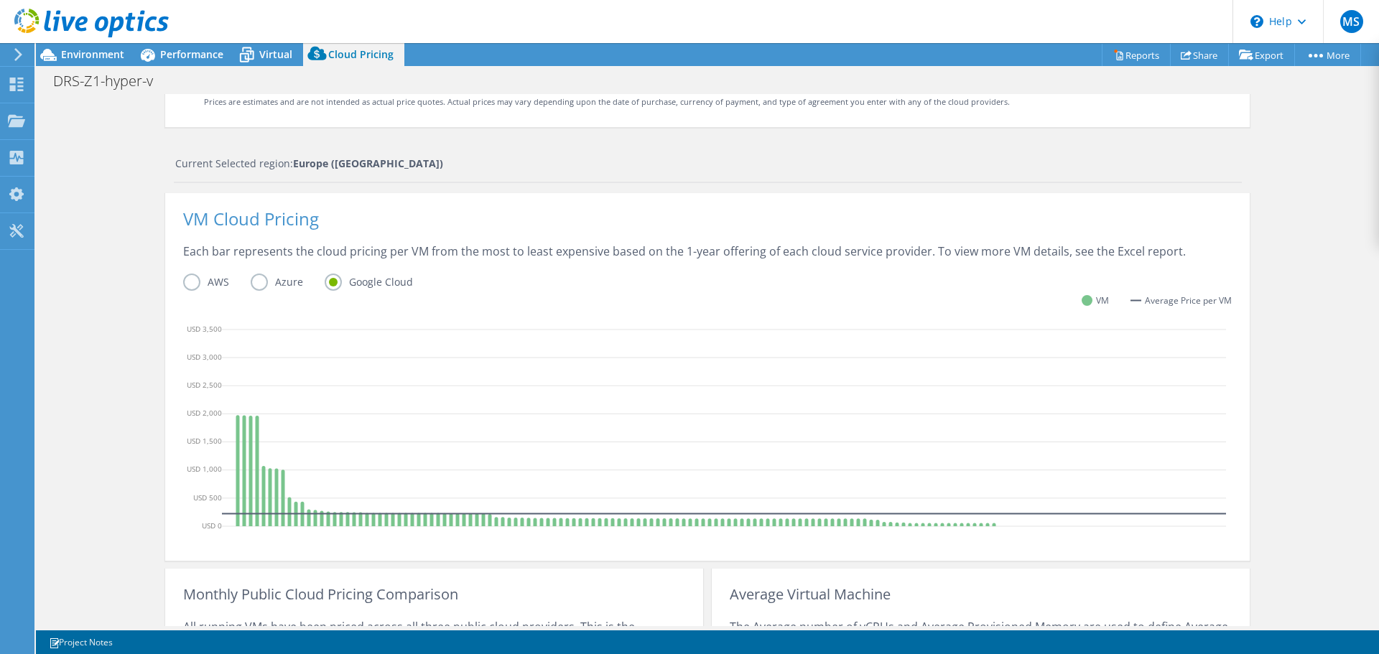
click at [260, 275] on label "Azure" at bounding box center [288, 282] width 74 height 17
click at [0, 0] on input "Azure" at bounding box center [0, 0] width 0 height 0
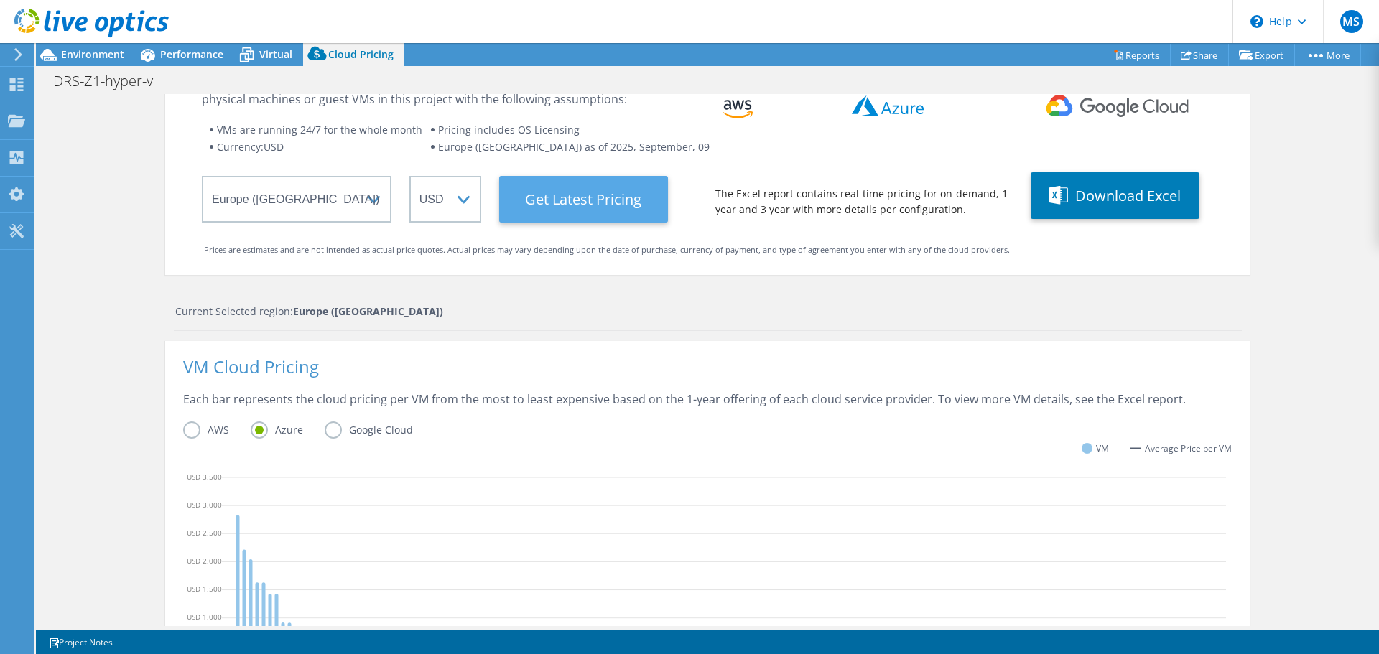
scroll to position [0, 0]
click at [276, 54] on span "Virtual" at bounding box center [275, 54] width 33 height 14
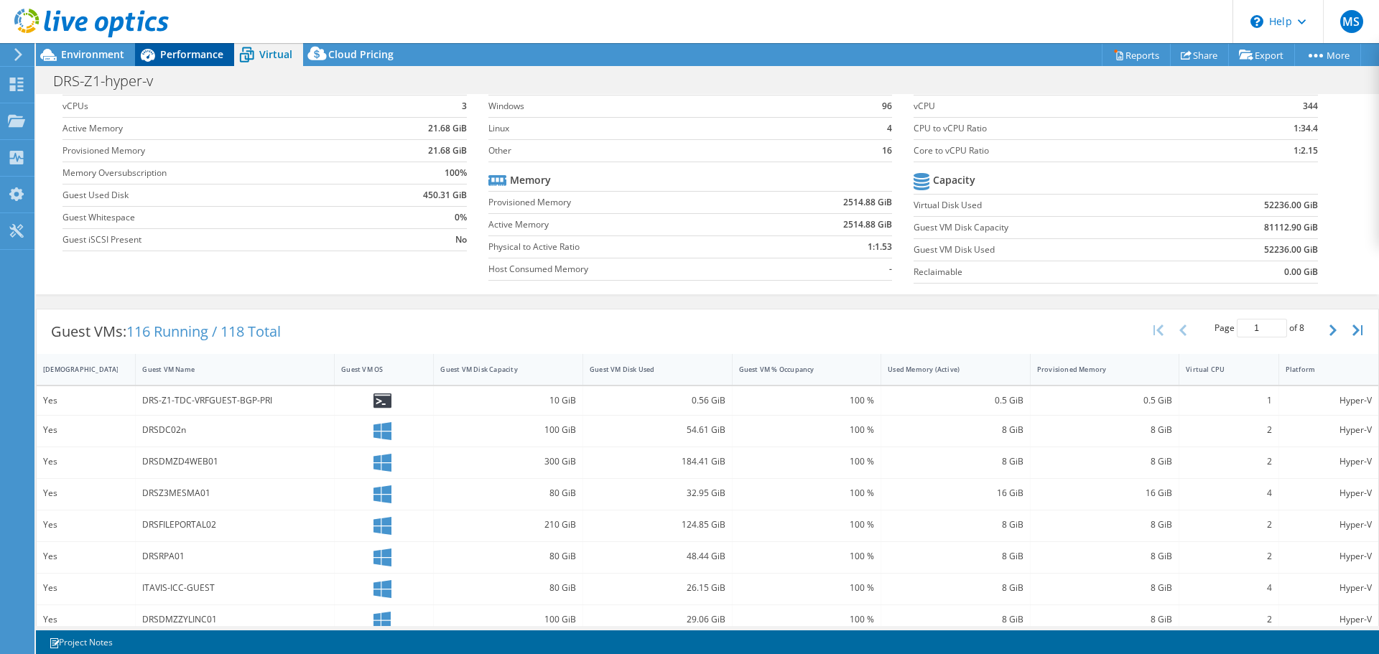
click at [201, 59] on span "Performance" at bounding box center [191, 54] width 63 height 14
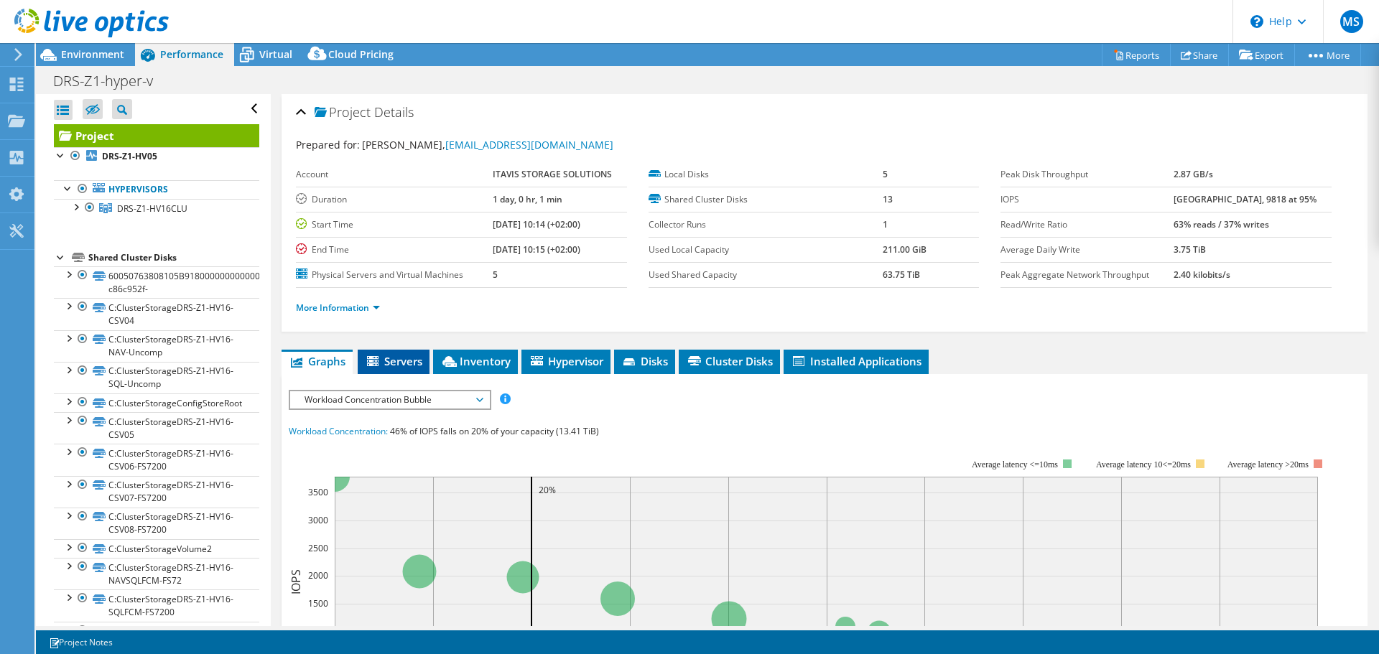
click at [397, 358] on span "Servers" at bounding box center [393, 361] width 57 height 14
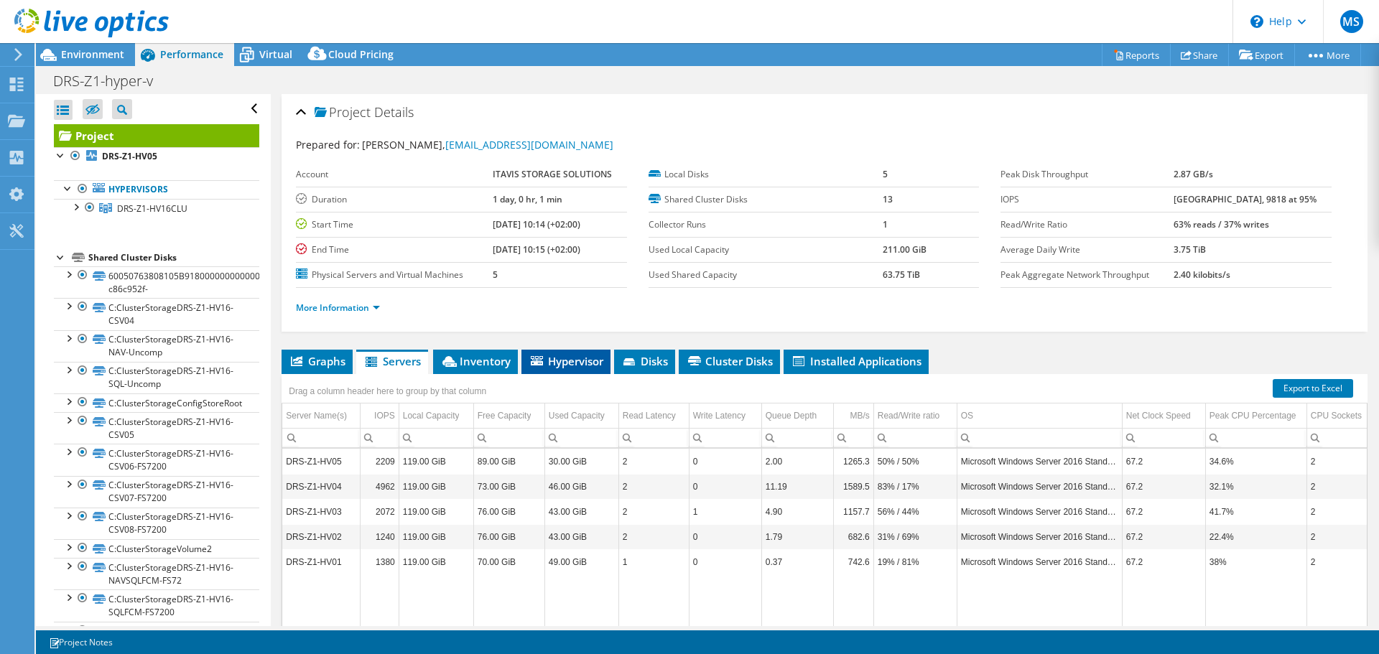
click at [577, 364] on span "Hypervisor" at bounding box center [566, 361] width 75 height 14
